Goal: Task Accomplishment & Management: Use online tool/utility

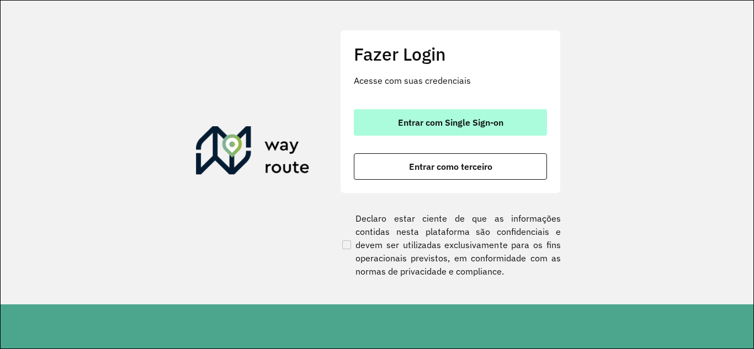
click at [495, 115] on button "Entrar com Single Sign-on" at bounding box center [450, 122] width 193 height 26
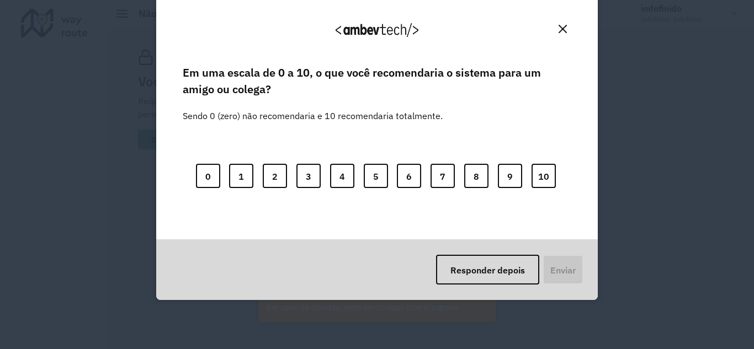
click at [565, 25] on img "Fechar" at bounding box center [563, 29] width 8 height 8
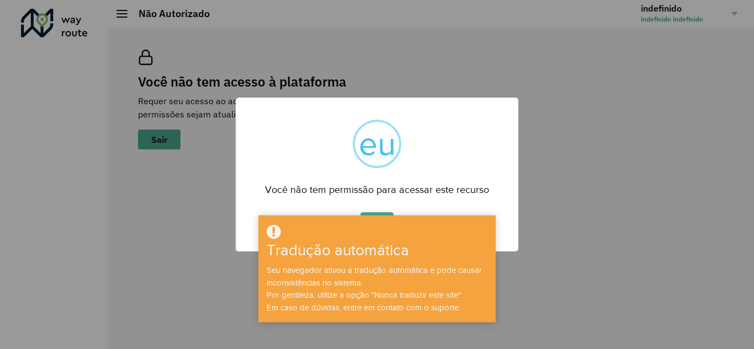
click at [575, 188] on div "× eu Você não tem permissão para acessar este recurso OK Não Cancelar" at bounding box center [377, 174] width 754 height 349
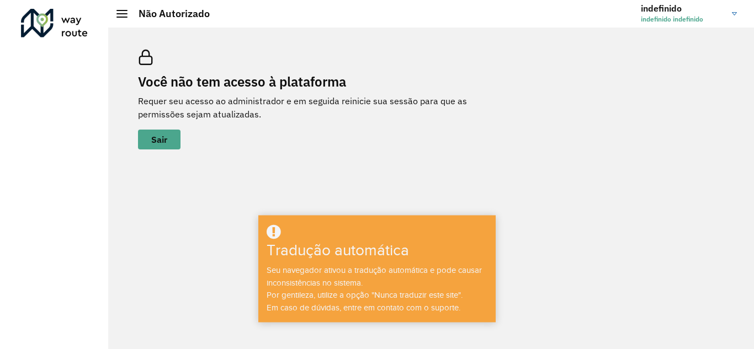
click at [534, 168] on div "Você não tem acesso à plataforma Requer seu acesso ao administrador e em seguid…" at bounding box center [431, 189] width 646 height 322
